Goal: Navigation & Orientation: Find specific page/section

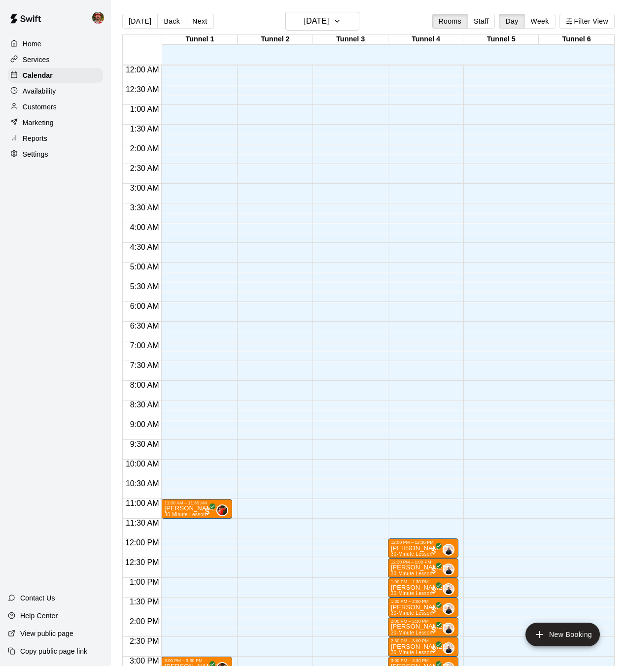
scroll to position [246, 0]
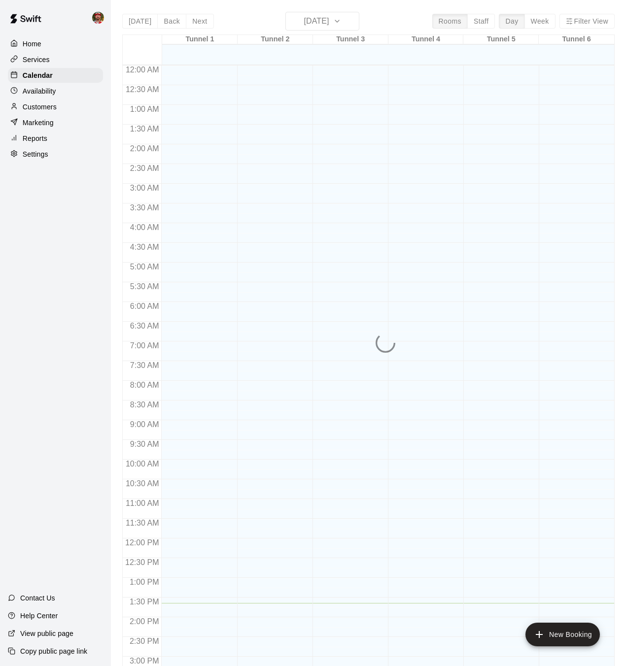
scroll to position [305, 0]
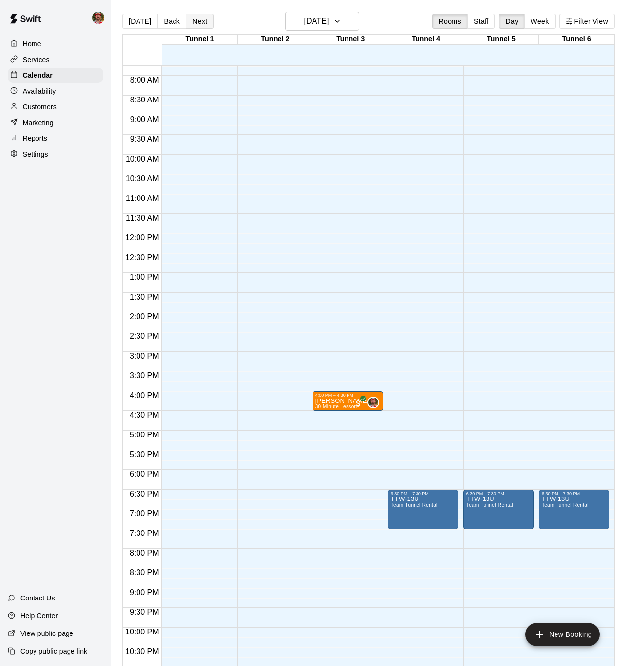
click at [197, 22] on button "Next" at bounding box center [200, 21] width 28 height 15
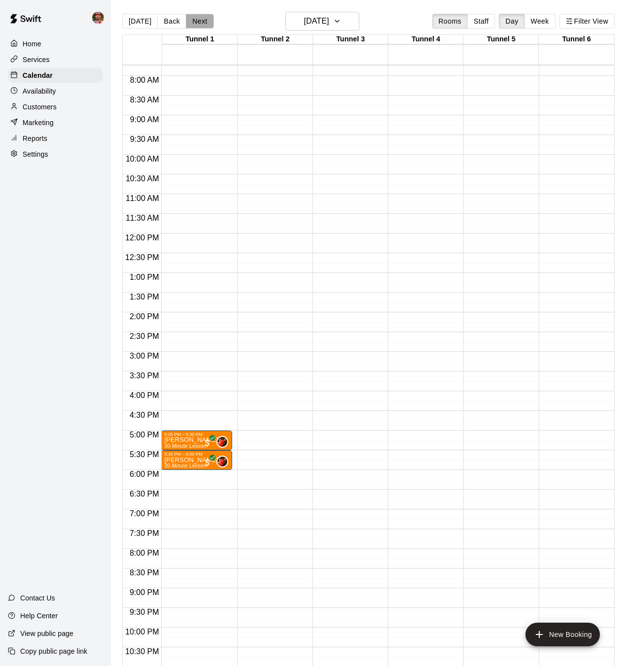
click at [195, 20] on button "Next" at bounding box center [200, 21] width 28 height 15
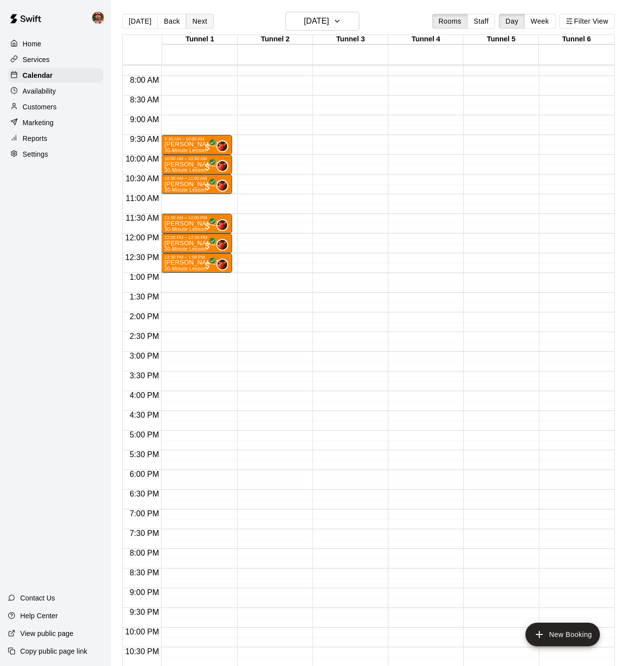
click at [195, 21] on button "Next" at bounding box center [200, 21] width 28 height 15
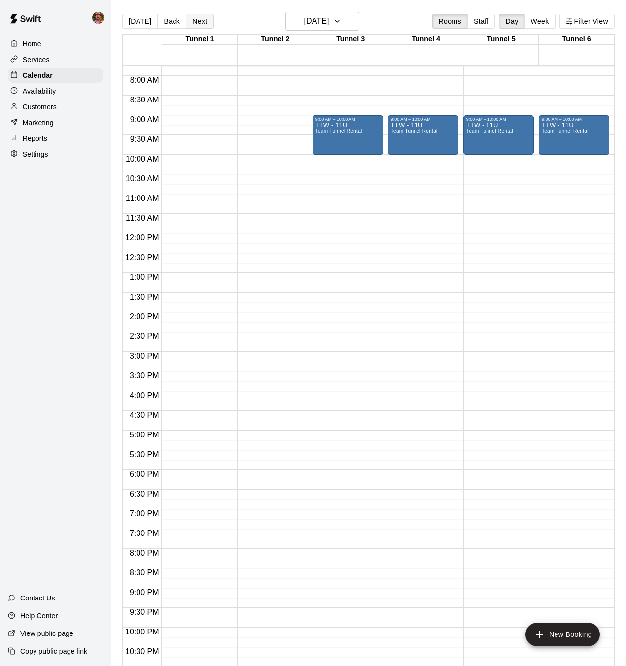
click at [195, 21] on button "Next" at bounding box center [200, 21] width 28 height 15
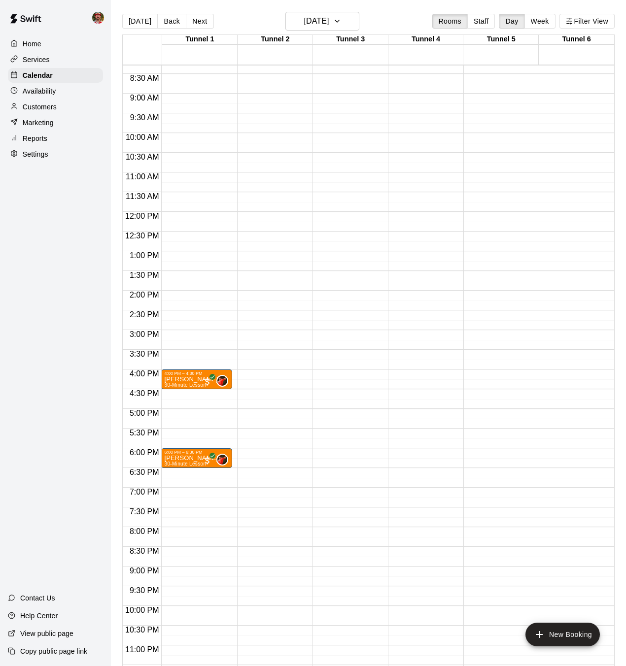
scroll to position [334, 0]
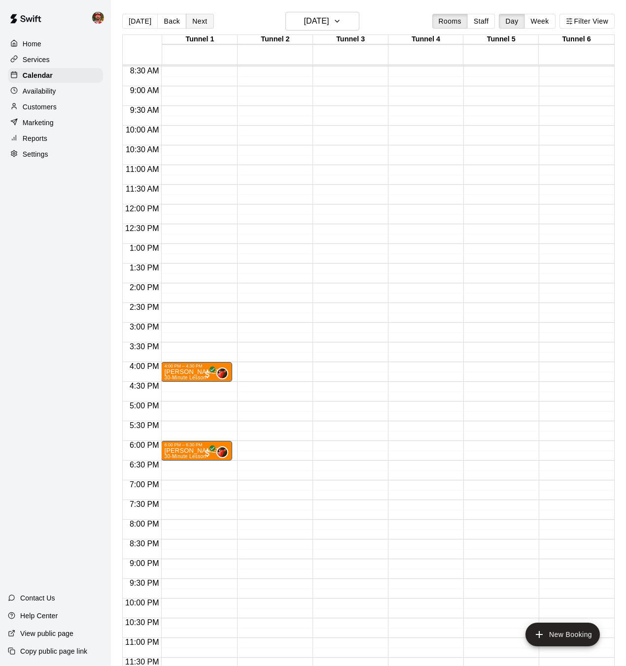
click at [195, 20] on button "Next" at bounding box center [200, 21] width 28 height 15
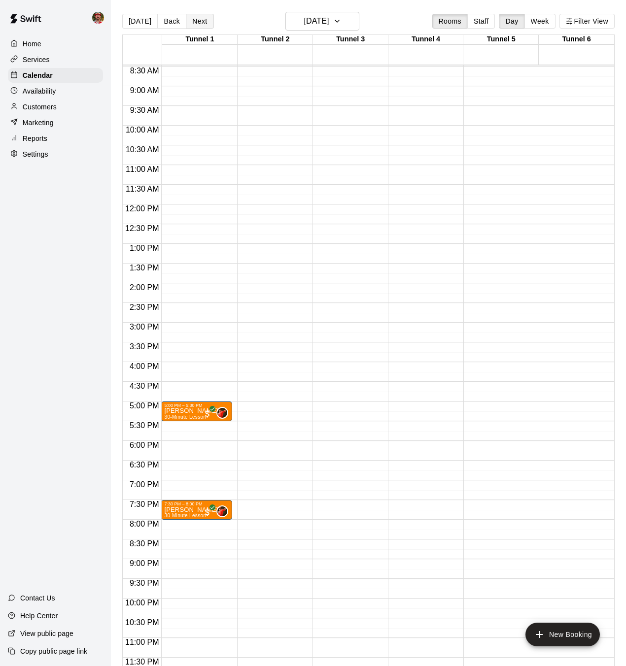
click at [195, 20] on button "Next" at bounding box center [200, 21] width 28 height 15
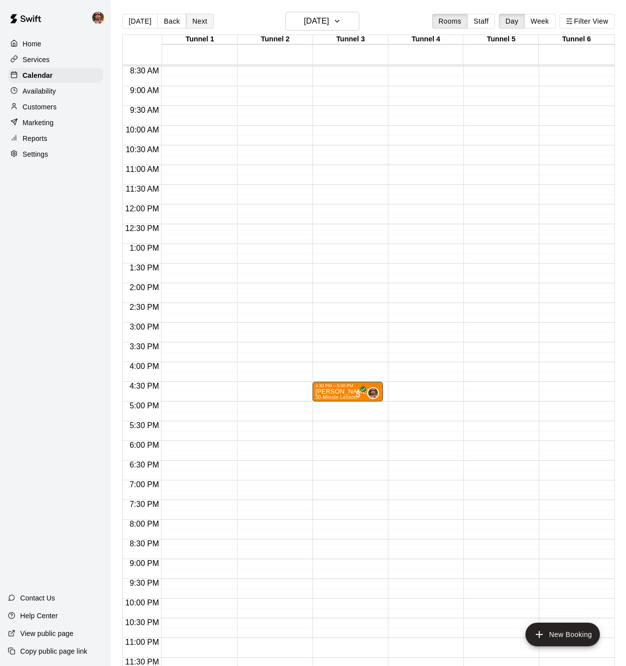
click at [195, 20] on button "Next" at bounding box center [200, 21] width 28 height 15
